Goal: Find specific page/section: Find specific page/section

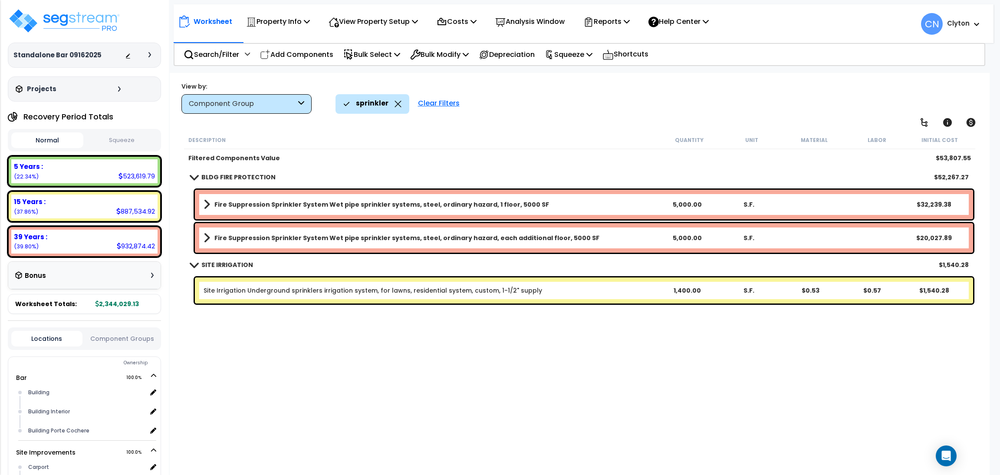
click at [542, 126] on div "Worksheet Property Info Property Setup Add Property Unit Template property Clon…" at bounding box center [580, 310] width 820 height 475
click at [644, 111] on div "sprinkler Clear Filters" at bounding box center [657, 103] width 642 height 19
click at [395, 102] on icon at bounding box center [398, 104] width 7 height 7
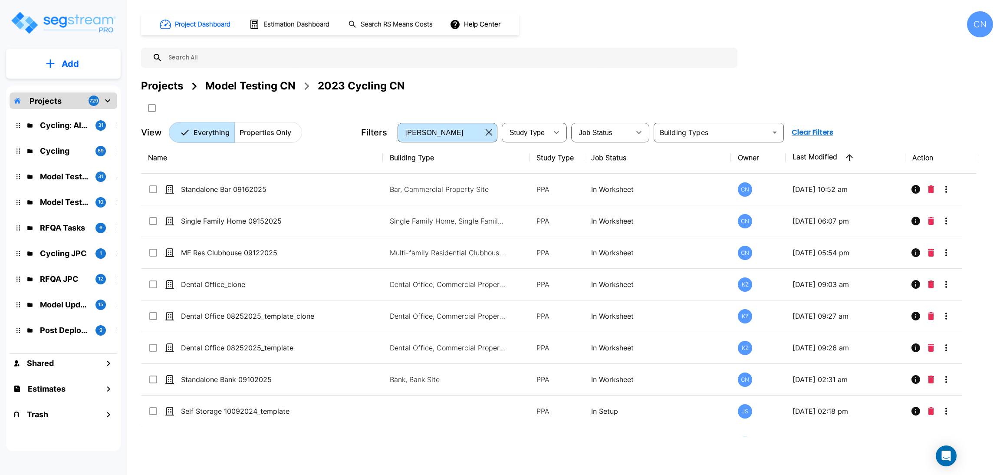
drag, startPoint x: 317, startPoint y: 150, endPoint x: 323, endPoint y: 318, distance: 168.1
click at [317, 150] on th "Name" at bounding box center [262, 158] width 242 height 32
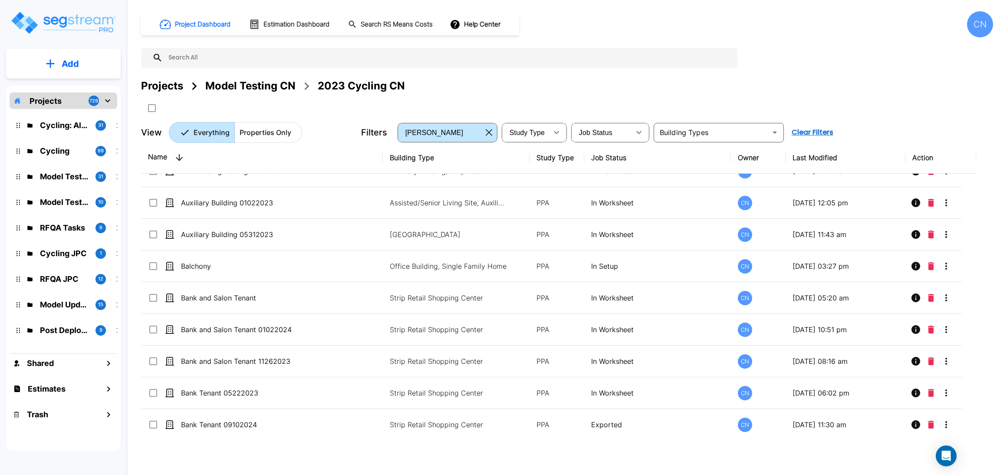
click at [497, 93] on div "Projects Model Testing CN 2023 Cycling CN" at bounding box center [567, 86] width 852 height 16
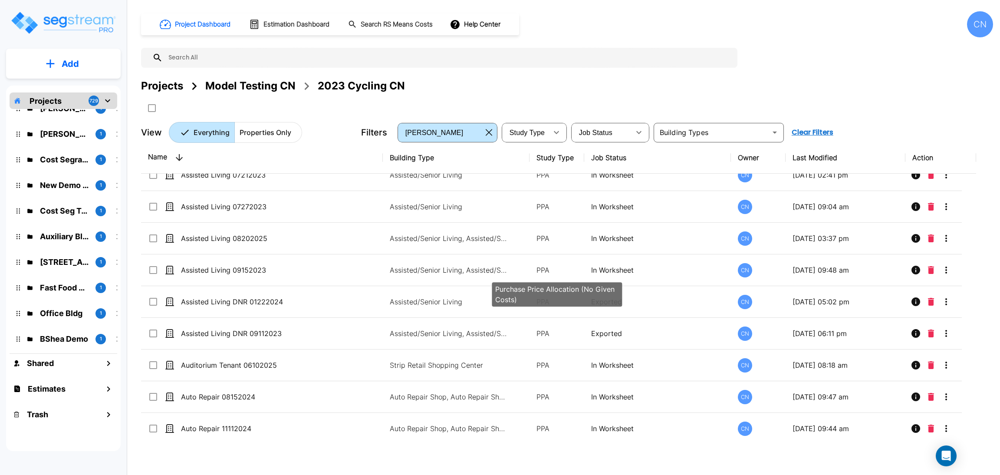
scroll to position [0, 0]
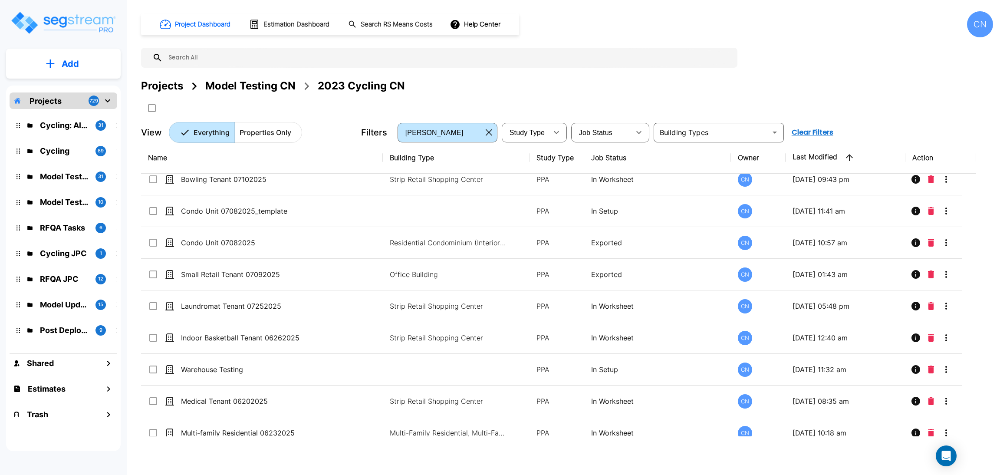
scroll to position [1720, 0]
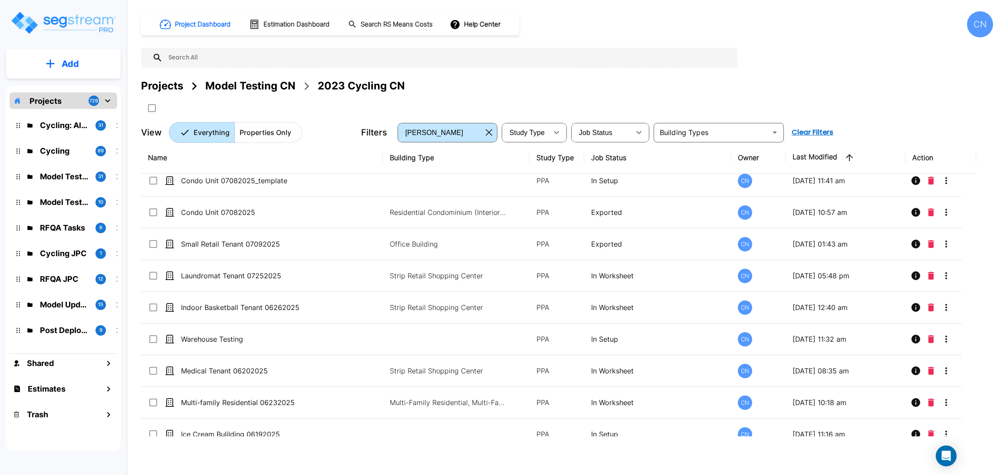
click at [828, 83] on div "Projects Model Testing CN 2023 Cycling CN" at bounding box center [567, 86] width 852 height 16
click at [752, 105] on div "Projects Model Testing CN 2023 Cycling CN" at bounding box center [567, 96] width 852 height 37
